Goal: Transaction & Acquisition: Purchase product/service

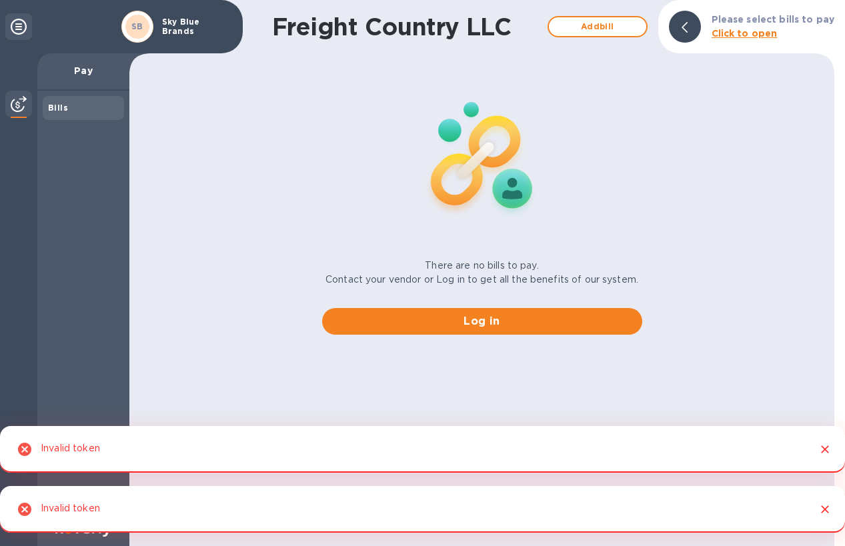
click at [54, 108] on b "Bills" at bounding box center [58, 108] width 20 height 10
click at [16, 109] on img at bounding box center [19, 104] width 16 height 16
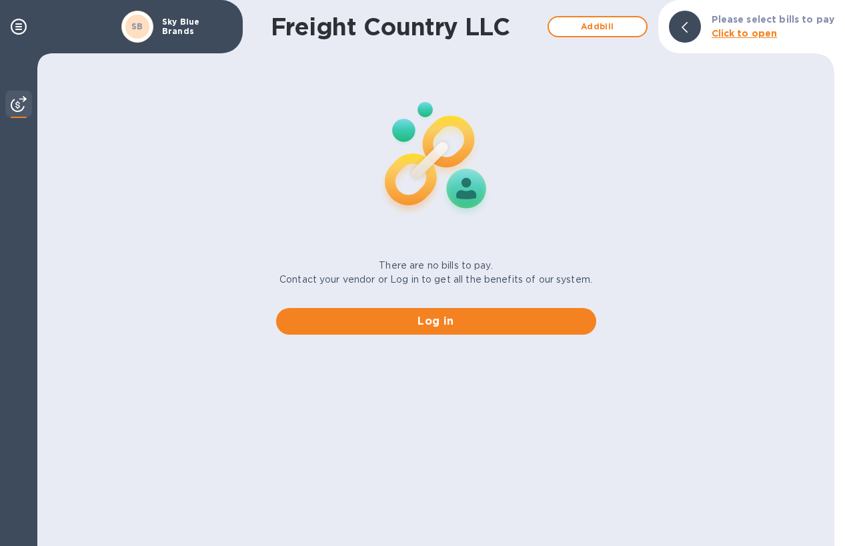
click at [746, 39] on b "Click to open" at bounding box center [745, 33] width 66 height 11
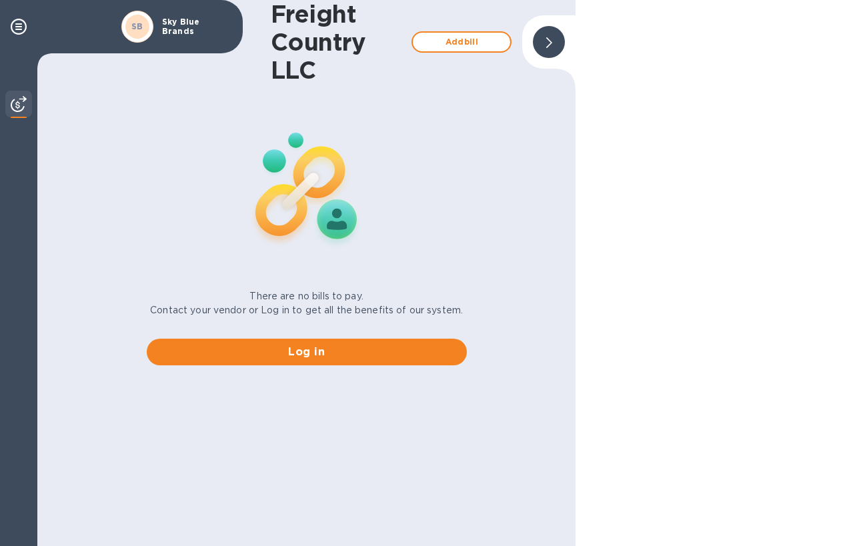
click at [334, 61] on h1 "Freight Country LLC" at bounding box center [338, 42] width 134 height 84
click at [445, 39] on span "Add bill" at bounding box center [462, 42] width 76 height 16
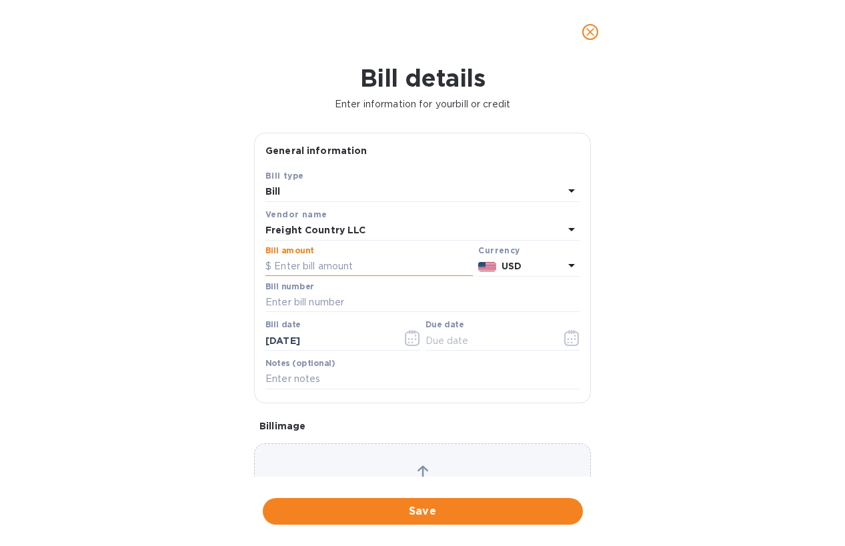
click at [378, 266] on input "text" at bounding box center [369, 267] width 207 height 20
click at [579, 31] on button "close" at bounding box center [590, 32] width 32 height 32
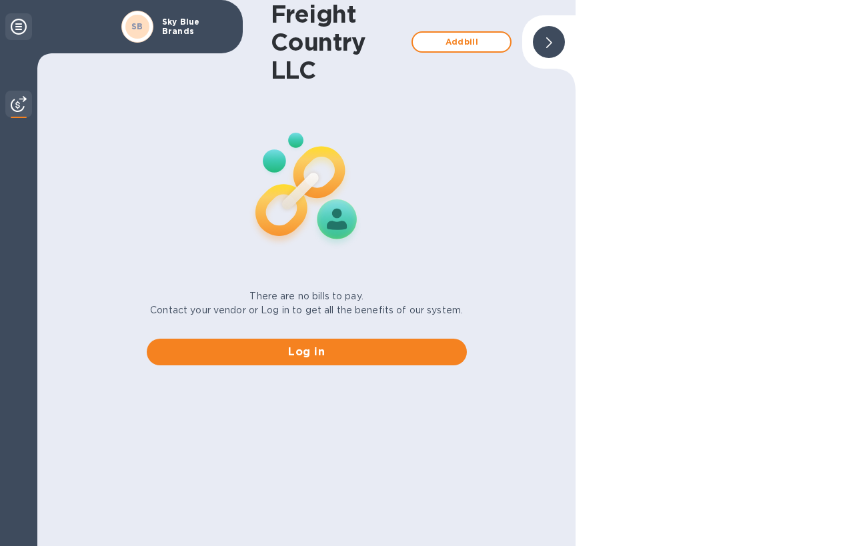
click at [15, 25] on icon at bounding box center [19, 27] width 16 height 16
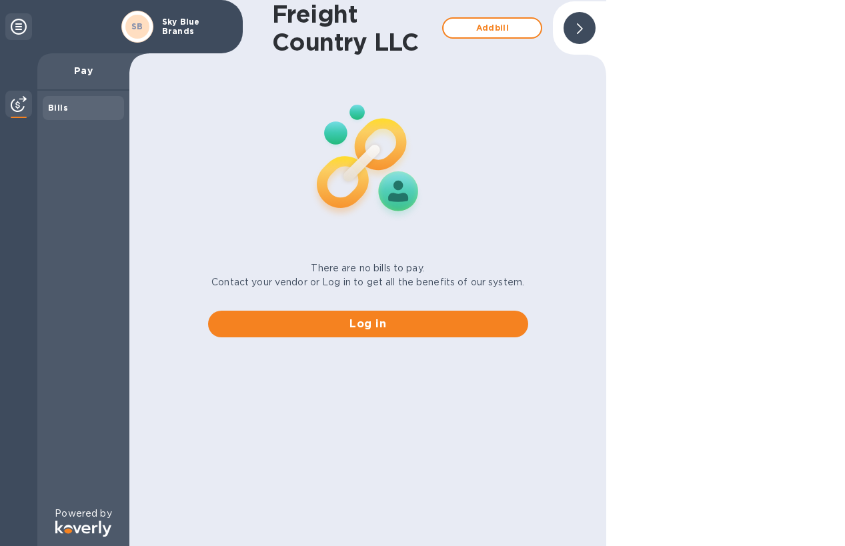
click at [109, 84] on div "Pay" at bounding box center [83, 71] width 92 height 37
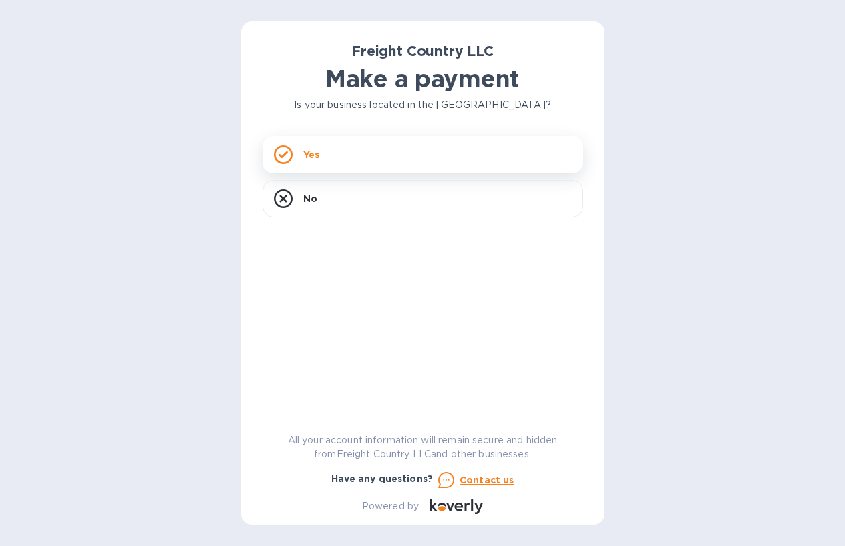
click at [381, 154] on div "Yes" at bounding box center [423, 154] width 320 height 37
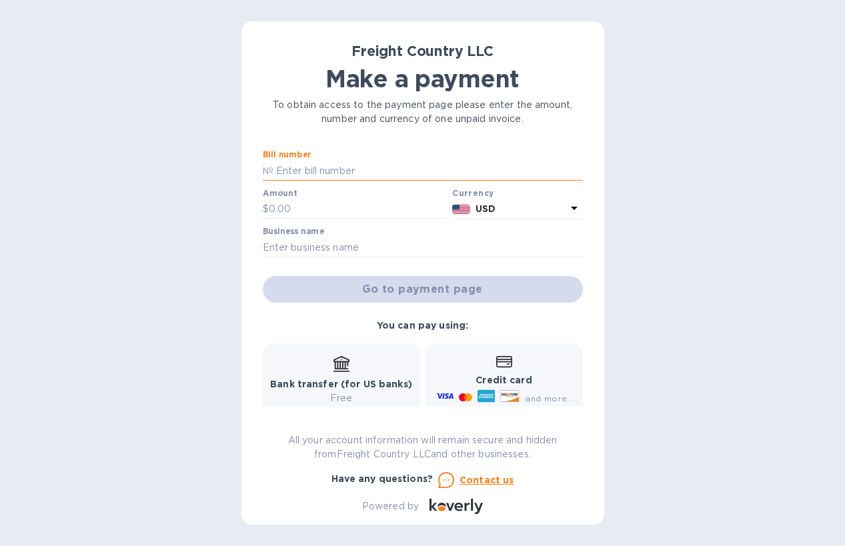
click at [366, 171] on input "text" at bounding box center [429, 171] width 310 height 20
type input "2562"
click at [364, 211] on input "text" at bounding box center [358, 209] width 179 height 20
type input "480"
click at [382, 242] on input "text" at bounding box center [423, 248] width 320 height 20
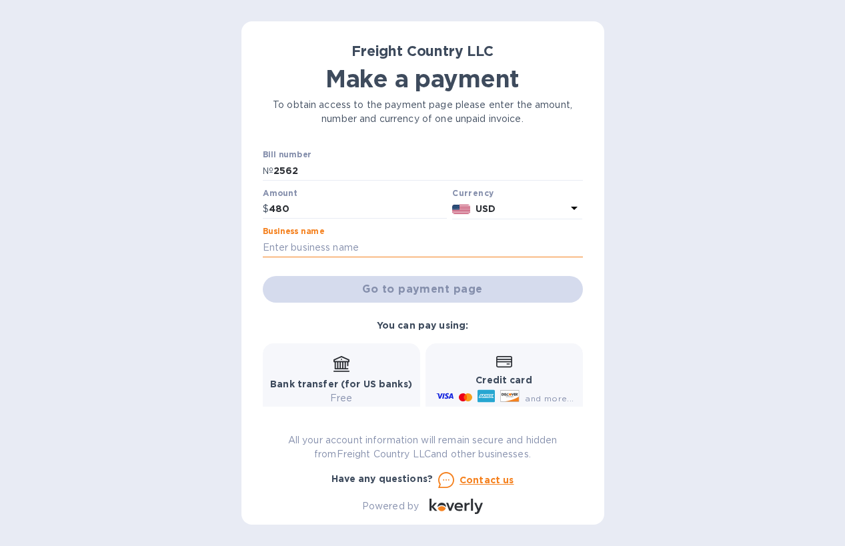
type input "Sky Blue Brands"
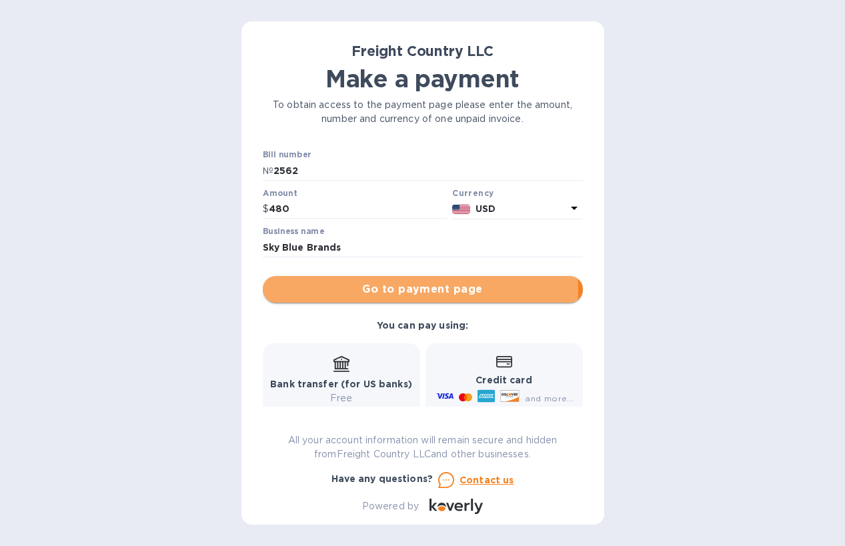
click at [385, 291] on span "Go to payment page" at bounding box center [423, 290] width 299 height 16
